Goal: Task Accomplishment & Management: Manage account settings

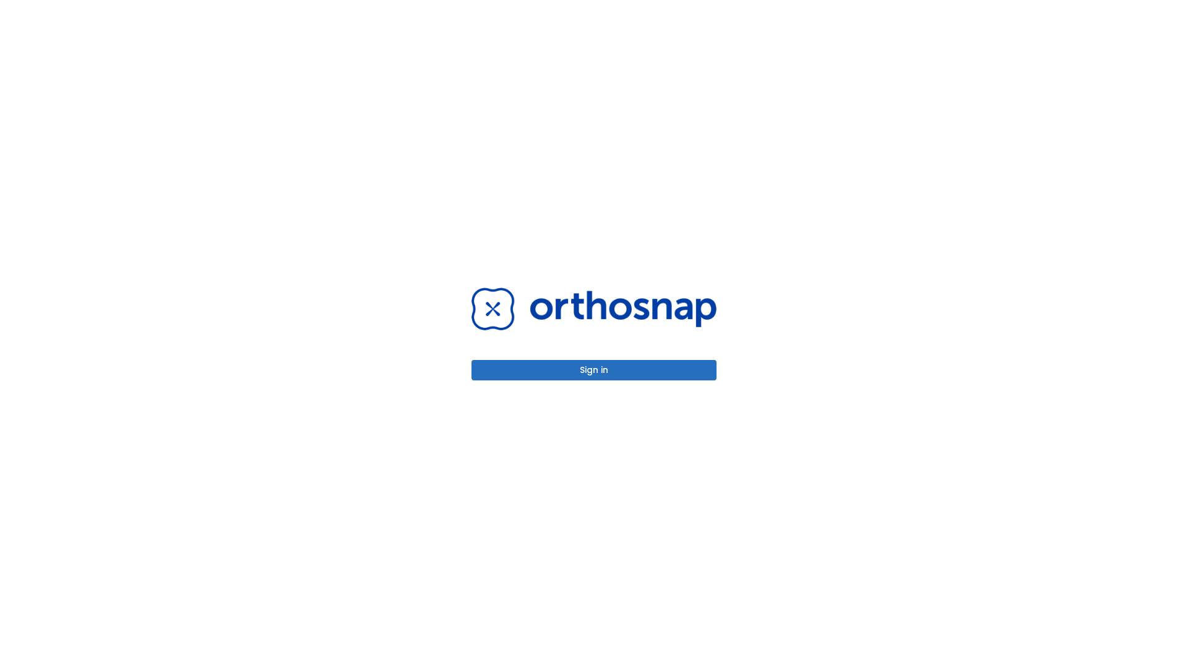
click at [594, 370] on button "Sign in" at bounding box center [593, 370] width 245 height 20
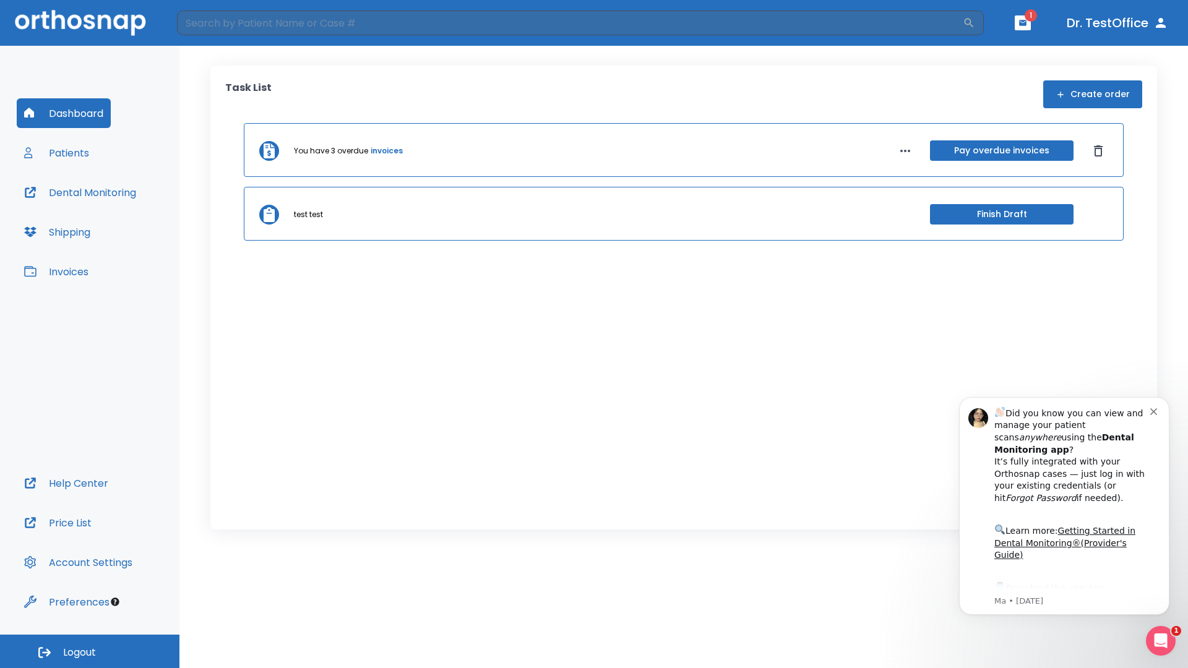
click at [90, 652] on span "Logout" at bounding box center [79, 653] width 33 height 14
